Goal: Information Seeking & Learning: Understand process/instructions

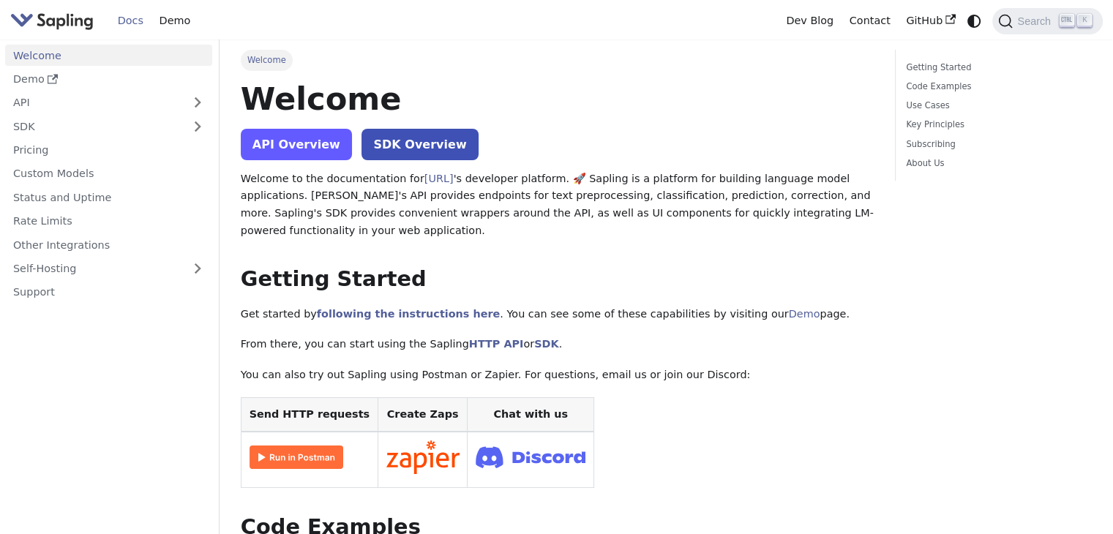
click at [281, 157] on link "API Overview" at bounding box center [296, 144] width 111 height 31
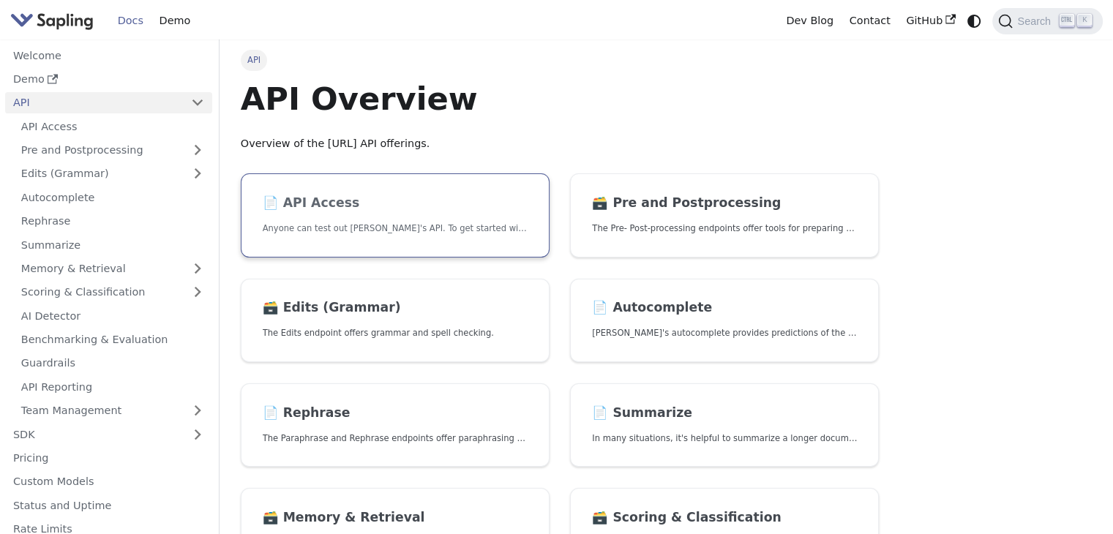
click at [477, 211] on h2 "📄️ API Access" at bounding box center [395, 203] width 265 height 16
